Goal: Information Seeking & Learning: Learn about a topic

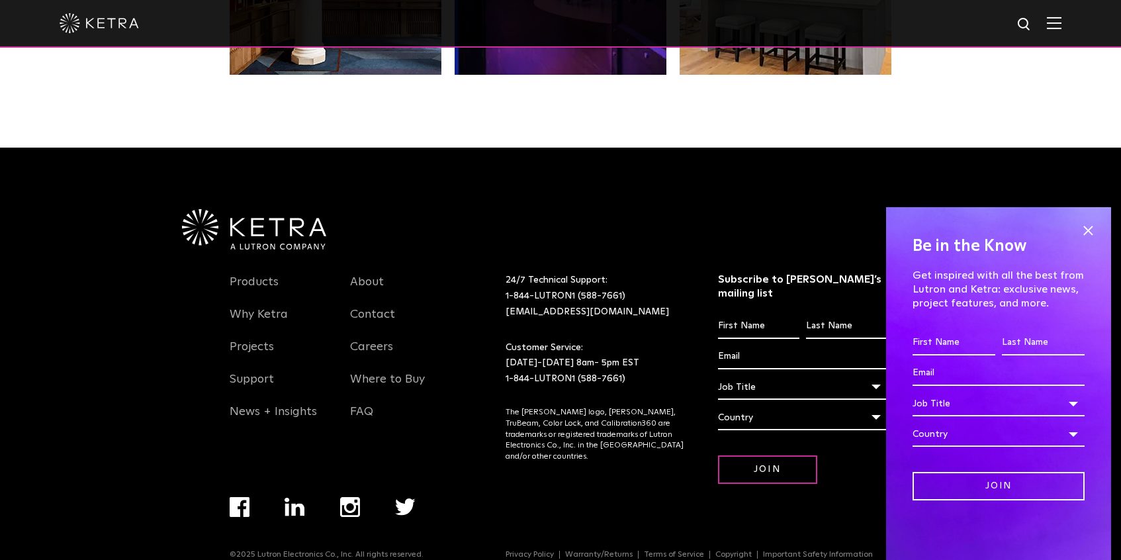
scroll to position [2768, 0]
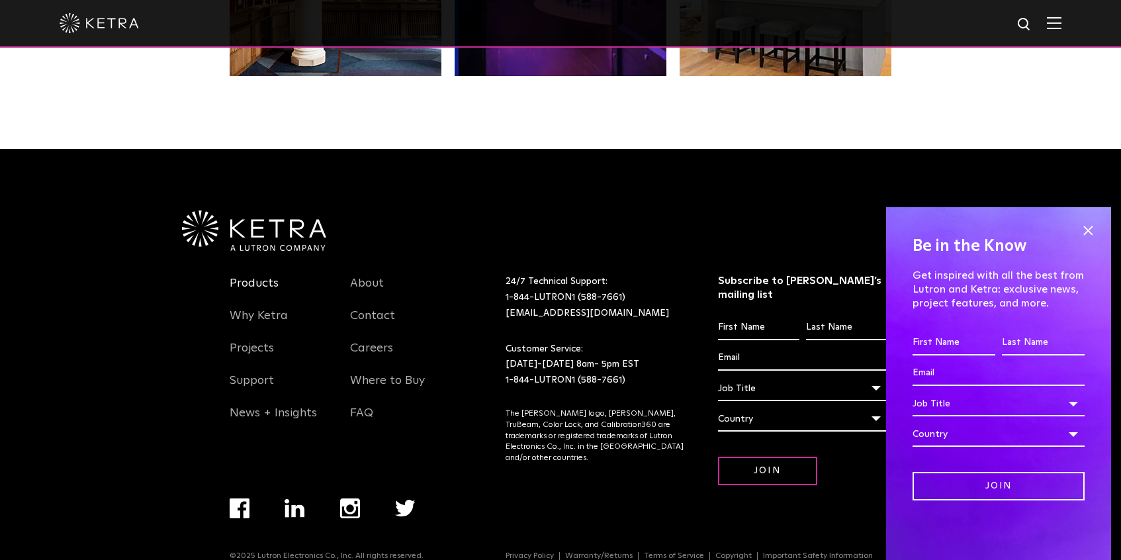
click at [250, 281] on link "Products" at bounding box center [254, 291] width 49 height 30
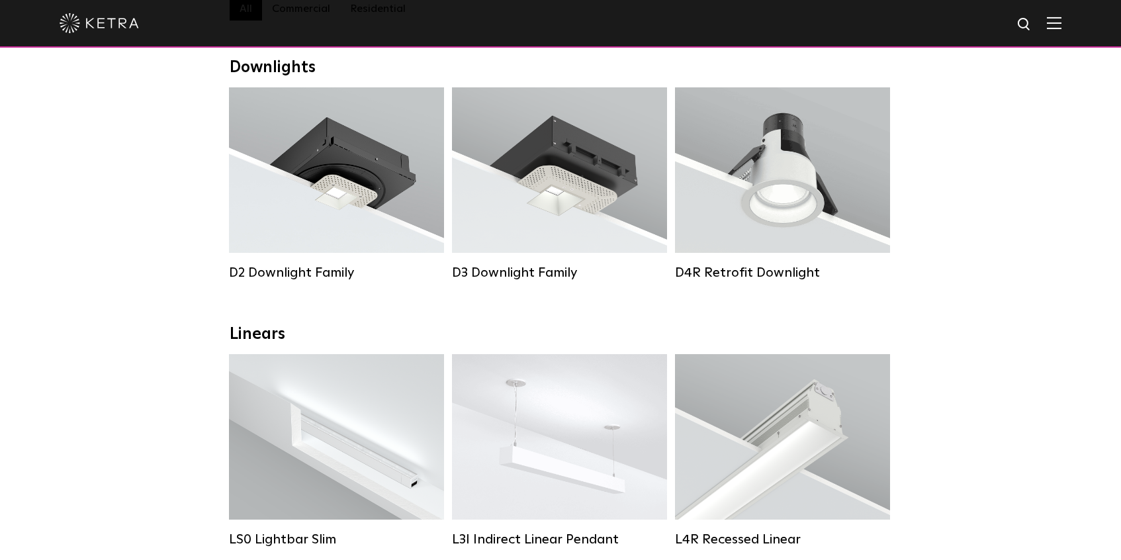
scroll to position [207, 0]
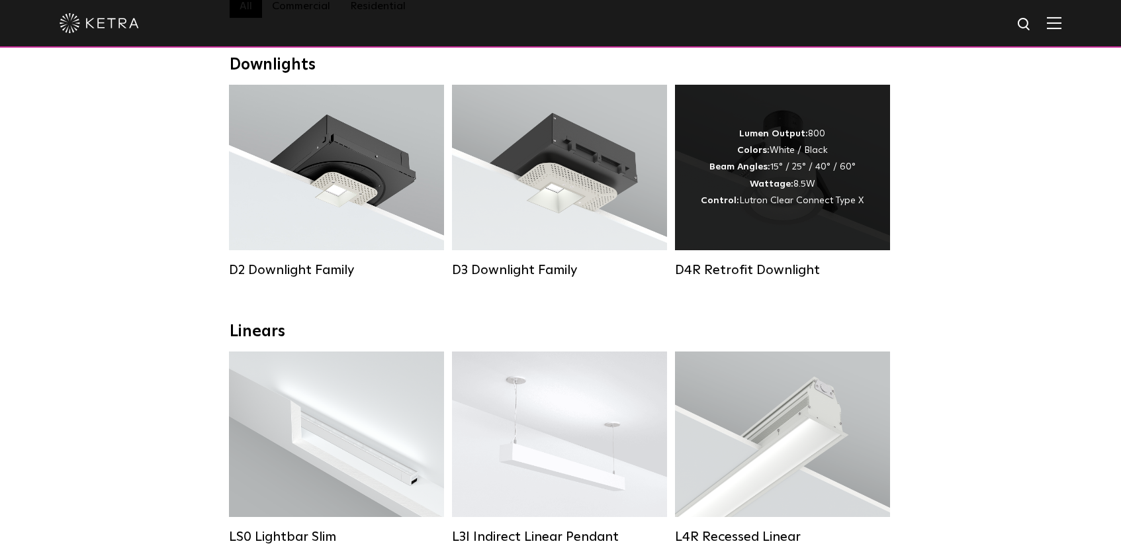
click at [834, 184] on div "Lumen Output: 800 Colors: White / Black Beam Angles: 15° / 25° / 40° / 60° Watt…" at bounding box center [782, 167] width 163 height 83
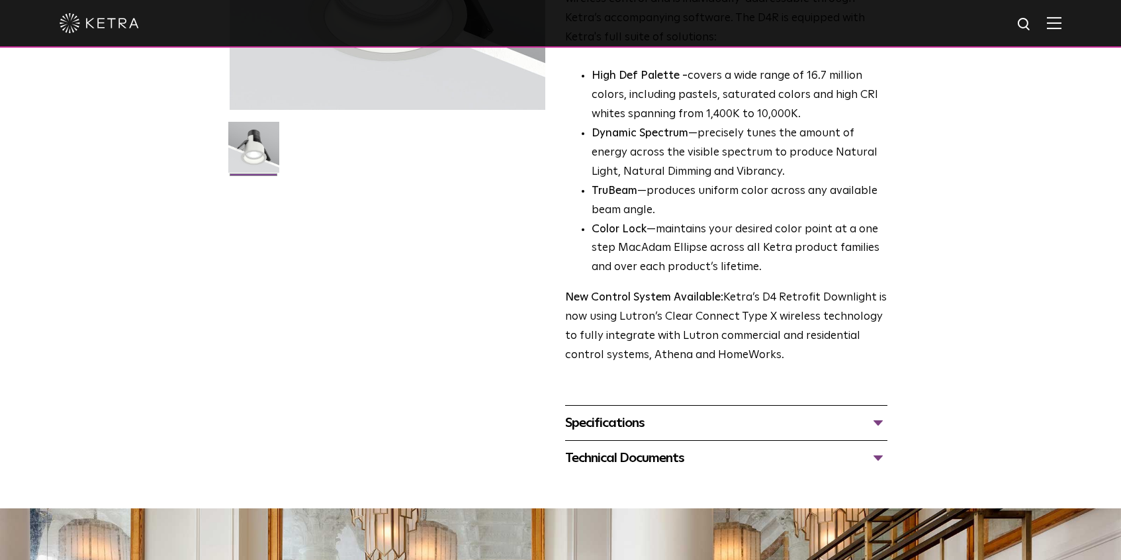
scroll to position [301, 0]
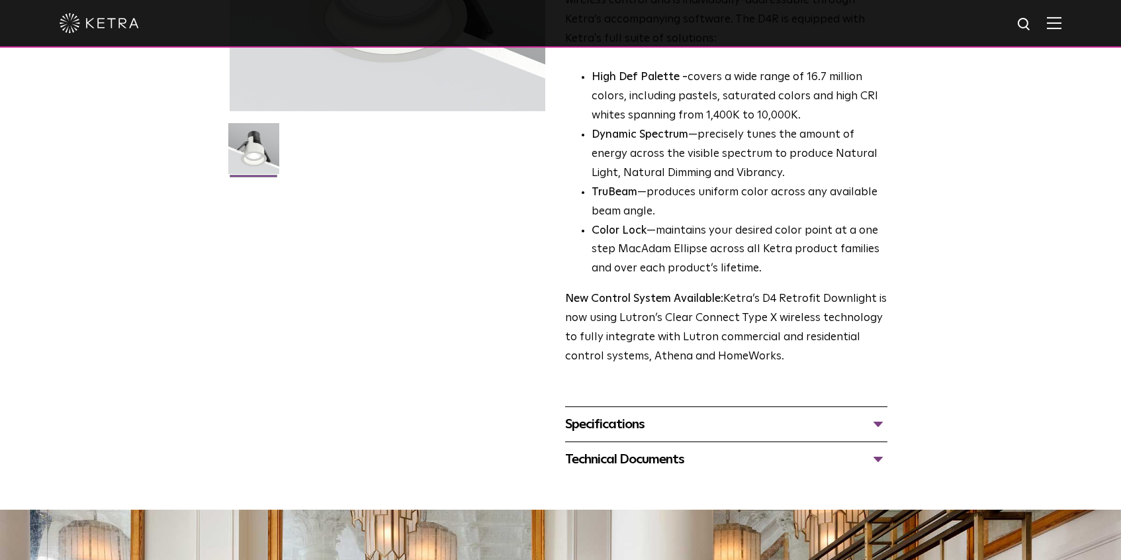
click at [874, 452] on div "Technical Documents" at bounding box center [726, 459] width 322 height 21
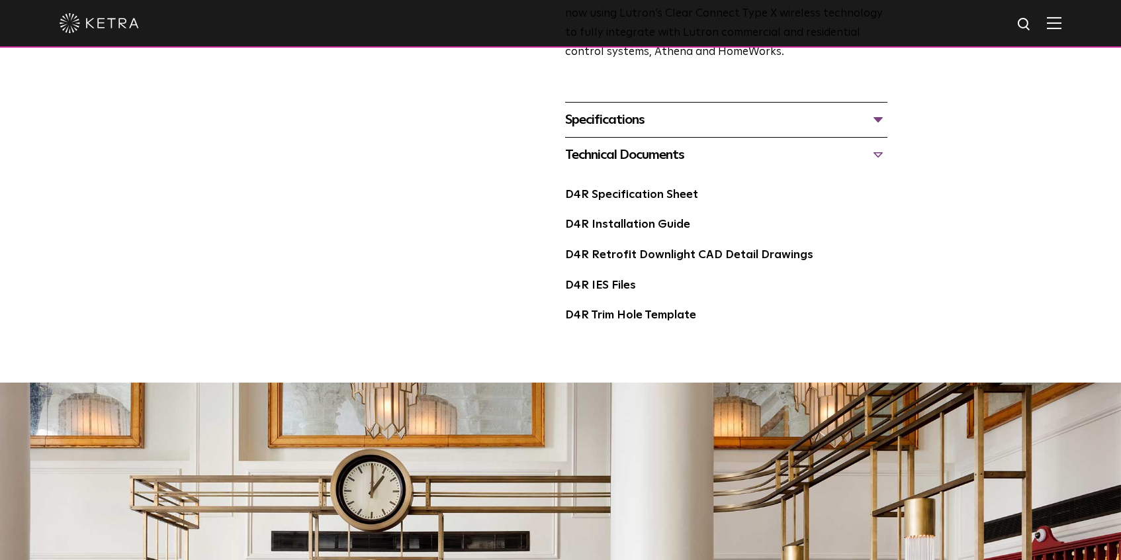
scroll to position [636, 0]
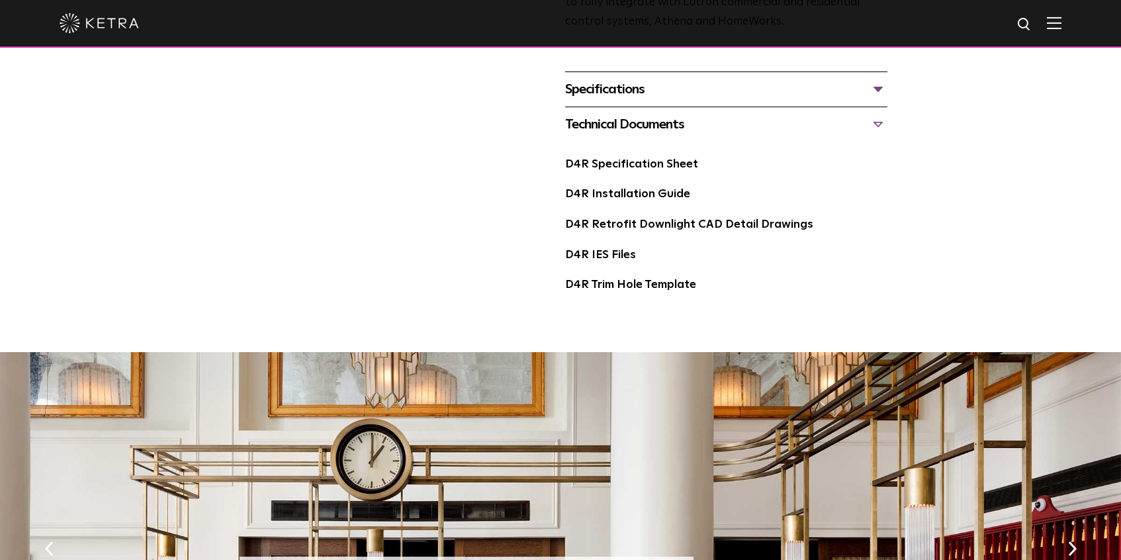
click at [877, 87] on div "Specifications" at bounding box center [726, 89] width 322 height 21
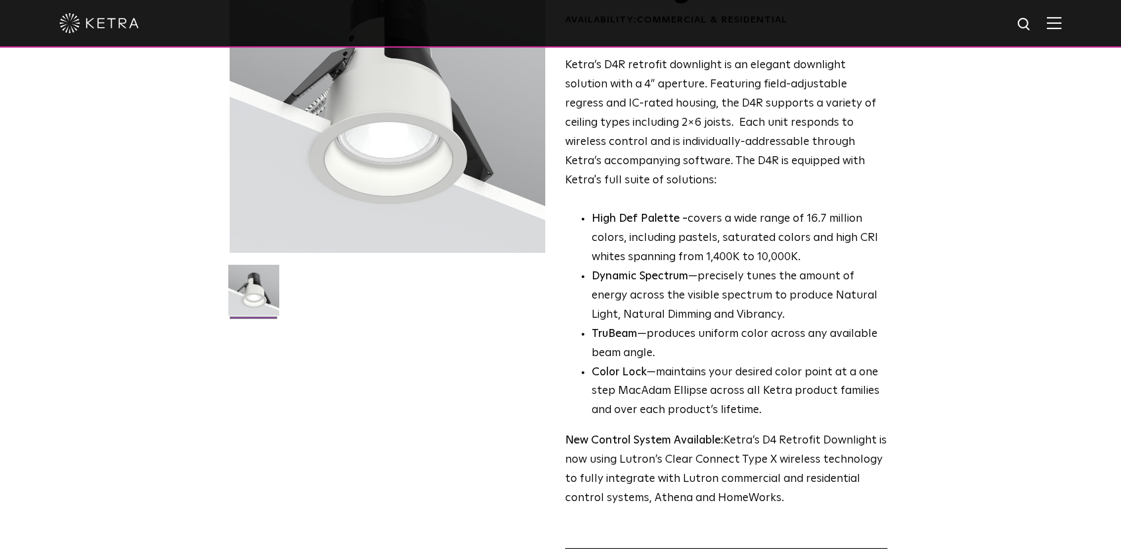
scroll to position [0, 0]
